Goal: Task Accomplishment & Management: Manage account settings

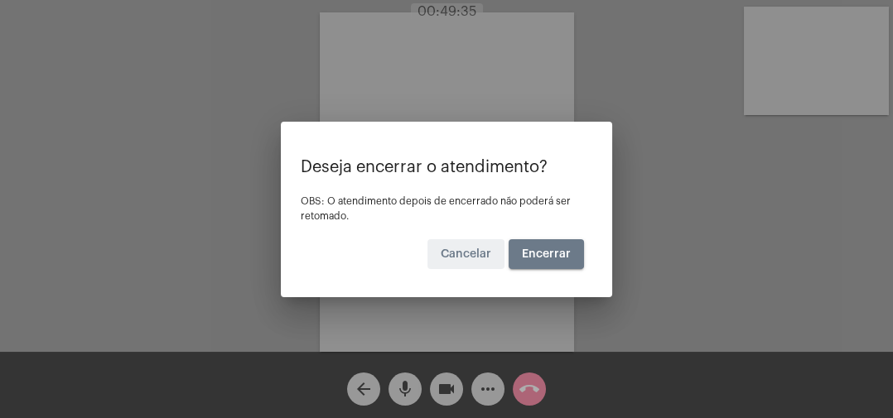
click at [566, 261] on button "Encerrar" at bounding box center [545, 254] width 75 height 30
click at [459, 241] on button "Cancelar" at bounding box center [465, 254] width 77 height 30
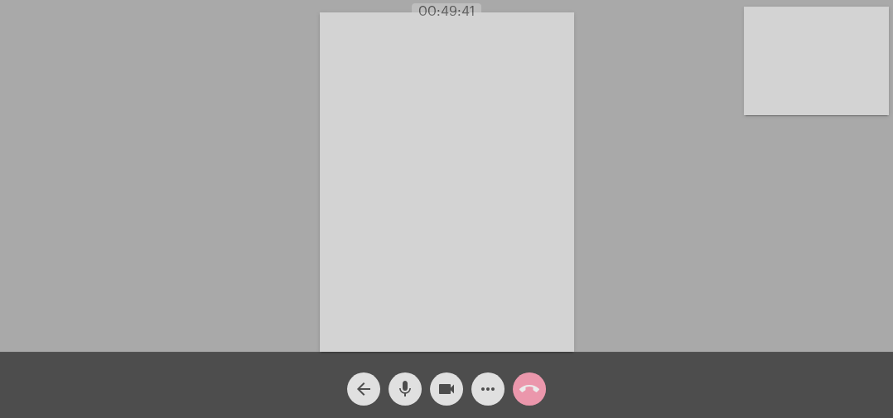
click at [534, 385] on mat-icon "call_end" at bounding box center [529, 389] width 20 height 20
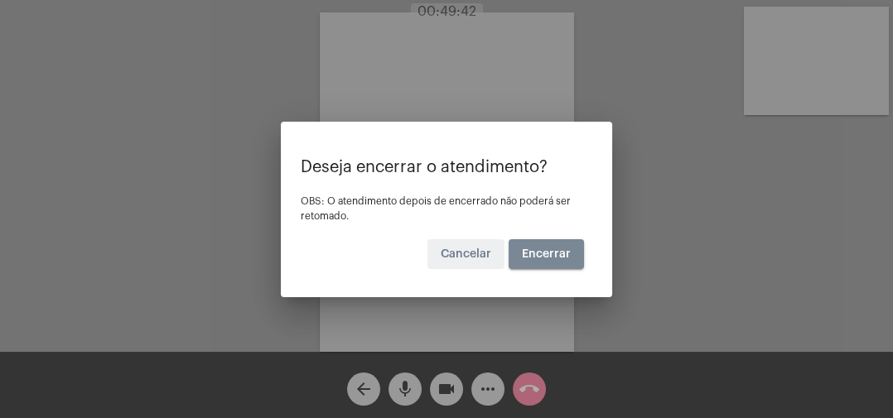
click at [547, 252] on span "Encerrar" at bounding box center [546, 254] width 49 height 12
click at [561, 251] on span "Encerrar" at bounding box center [546, 254] width 49 height 12
click at [547, 253] on span "Encerrar" at bounding box center [546, 254] width 49 height 12
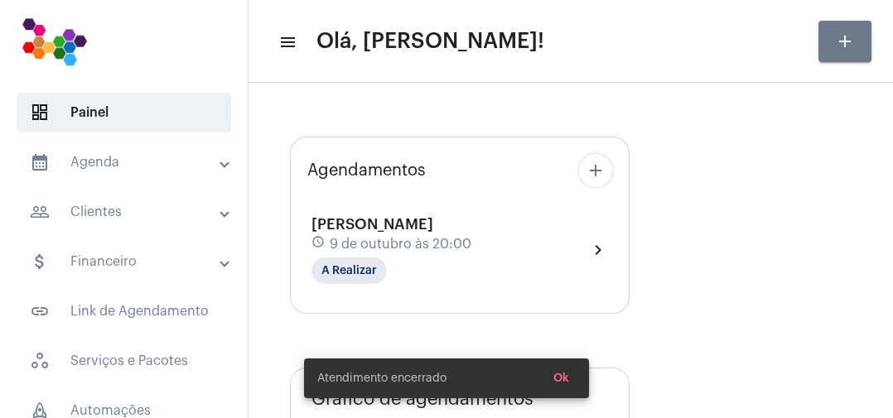
type input "[URL][DOMAIN_NAME]"
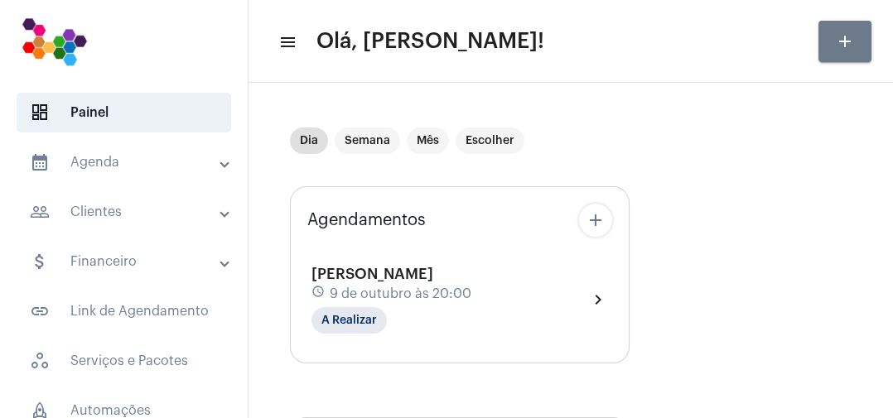
click at [397, 328] on div "[PERSON_NAME] schedule 9 de outubro às 20:00 A Realizar" at bounding box center [391, 300] width 160 height 68
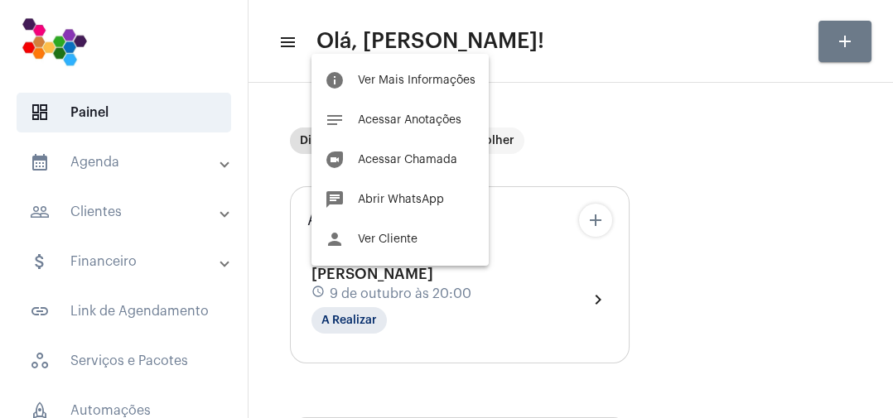
click at [452, 78] on span "Ver Mais Informações" at bounding box center [417, 81] width 118 height 12
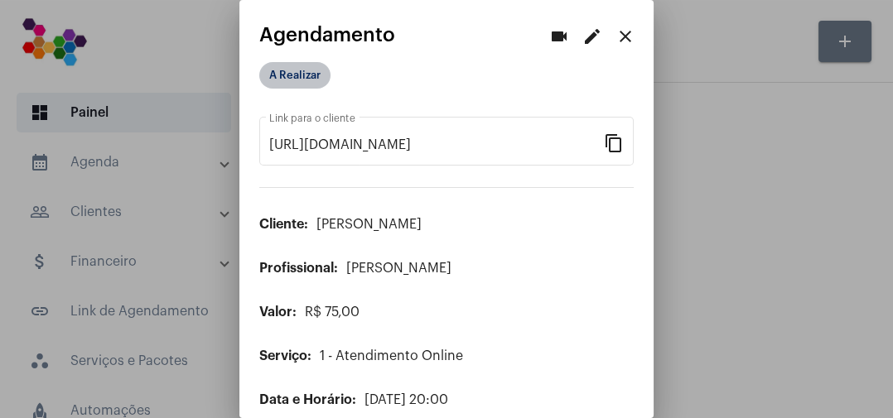
click at [326, 71] on mat-chip "A Realizar" at bounding box center [294, 75] width 71 height 26
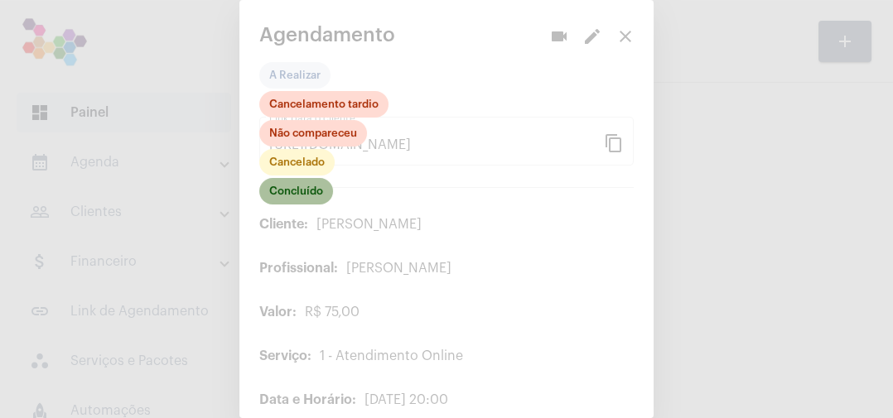
click at [325, 190] on mat-chip "Concluído" at bounding box center [296, 191] width 74 height 26
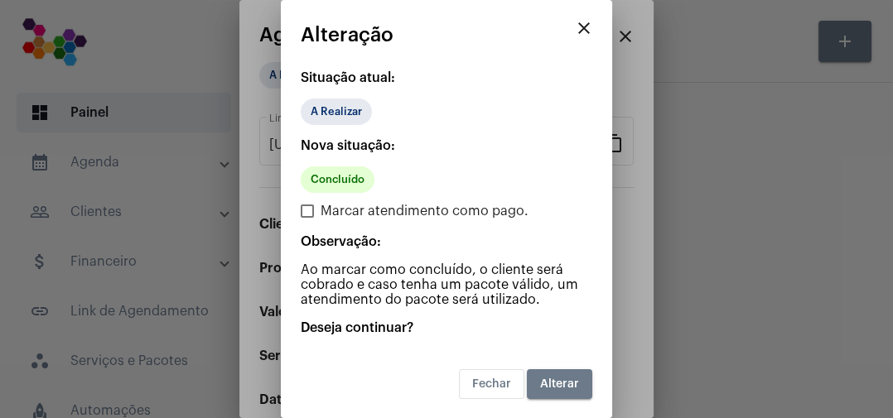
click at [571, 382] on span "Alterar" at bounding box center [559, 384] width 39 height 12
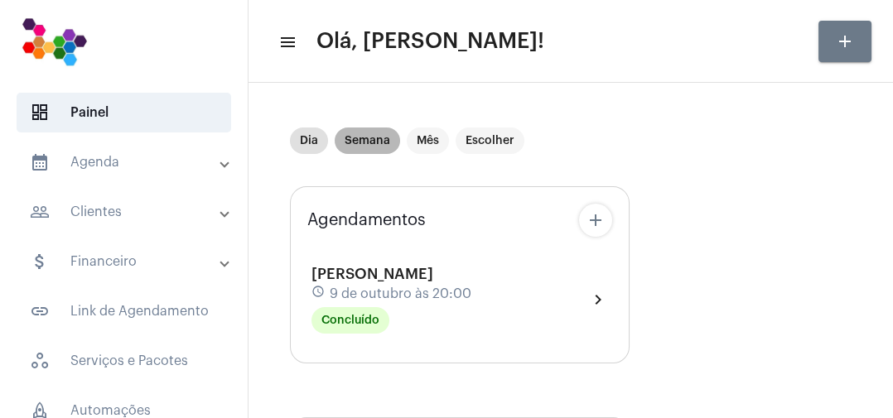
click at [378, 147] on mat-chip "Semana" at bounding box center [366, 141] width 65 height 26
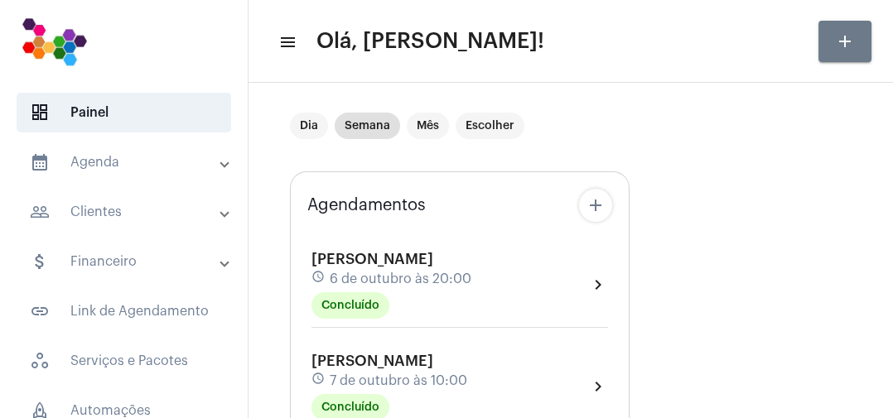
scroll to position [15, 0]
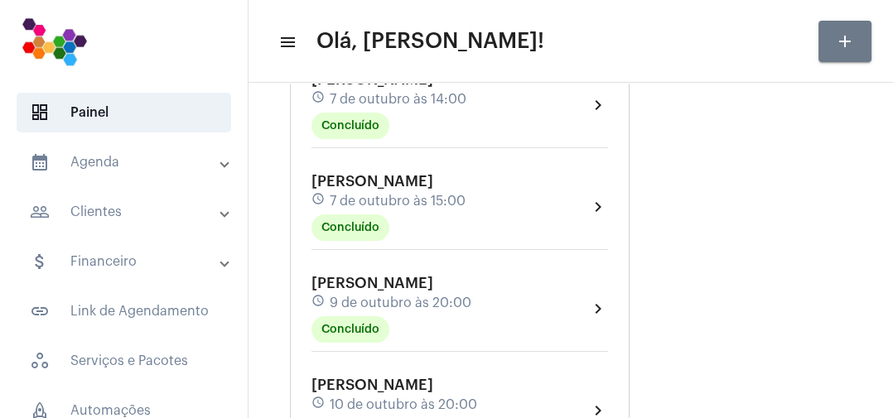
click at [763, 254] on div "Agendamentos add [PERSON_NAME] schedule 6 de outubro às 20:00 Concluído chevron…" at bounding box center [570, 420] width 561 height 1289
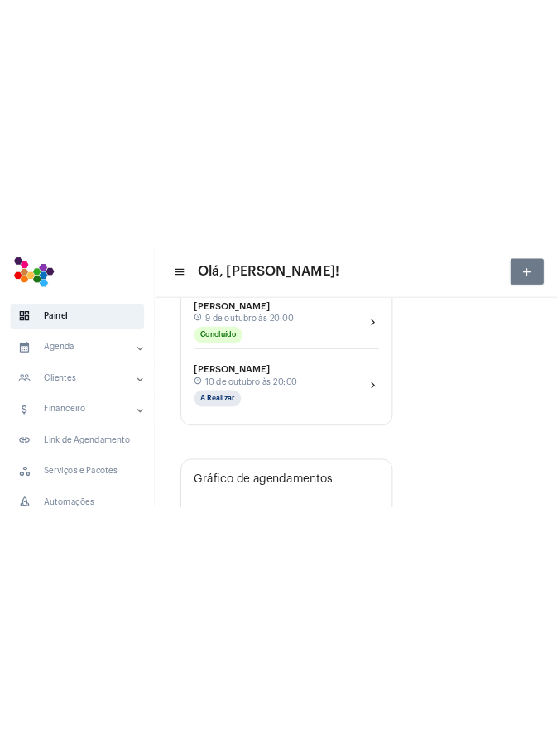
scroll to position [592, 0]
